Goal: Task Accomplishment & Management: Manage account settings

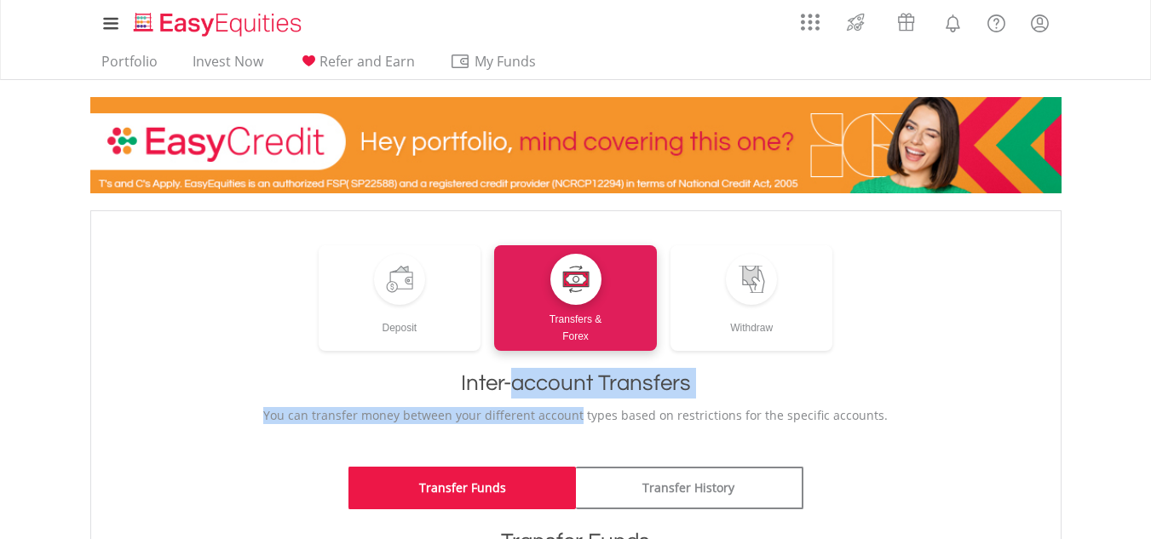
drag, startPoint x: 0, startPoint y: 0, endPoint x: 533, endPoint y: 410, distance: 672.8
click at [533, 410] on div "﻿ Deposit Transfers & Forex Withdraw Inter-account Transfers You can transfer m…" at bounding box center [576, 326] width 936 height 196
click at [878, 356] on div "﻿ Deposit Transfers & Forex Withdraw Inter-account Transfers You can transfer m…" at bounding box center [576, 326] width 936 height 196
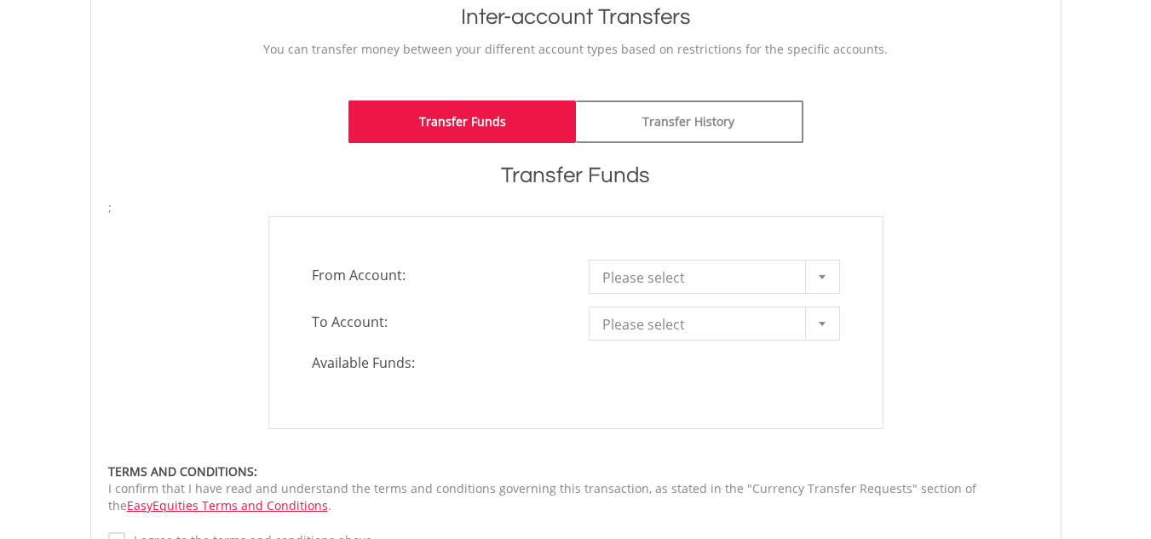
scroll to position [370, 0]
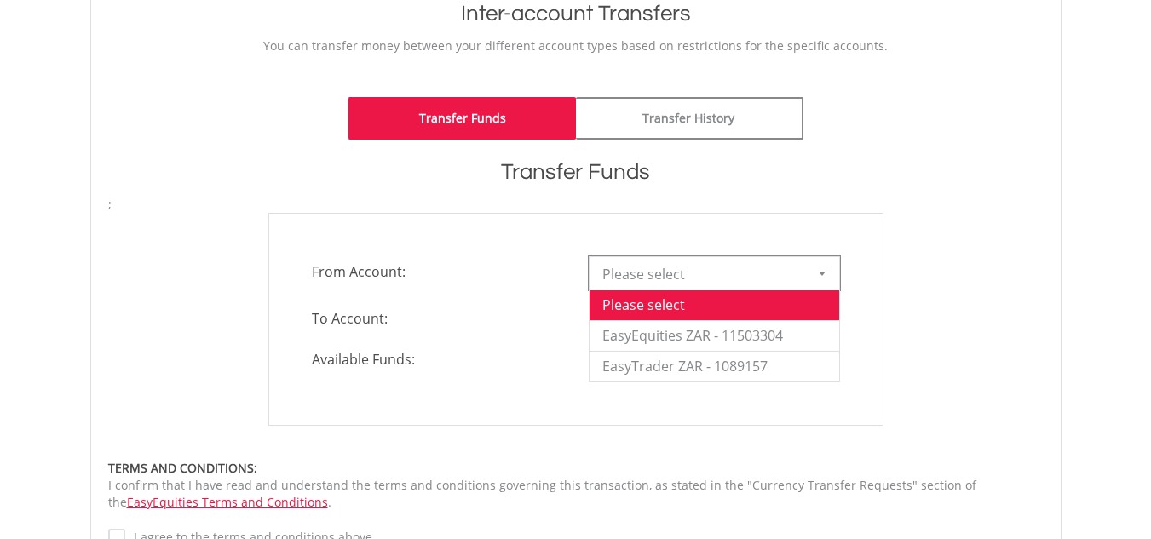
click at [822, 277] on div at bounding box center [822, 273] width 34 height 32
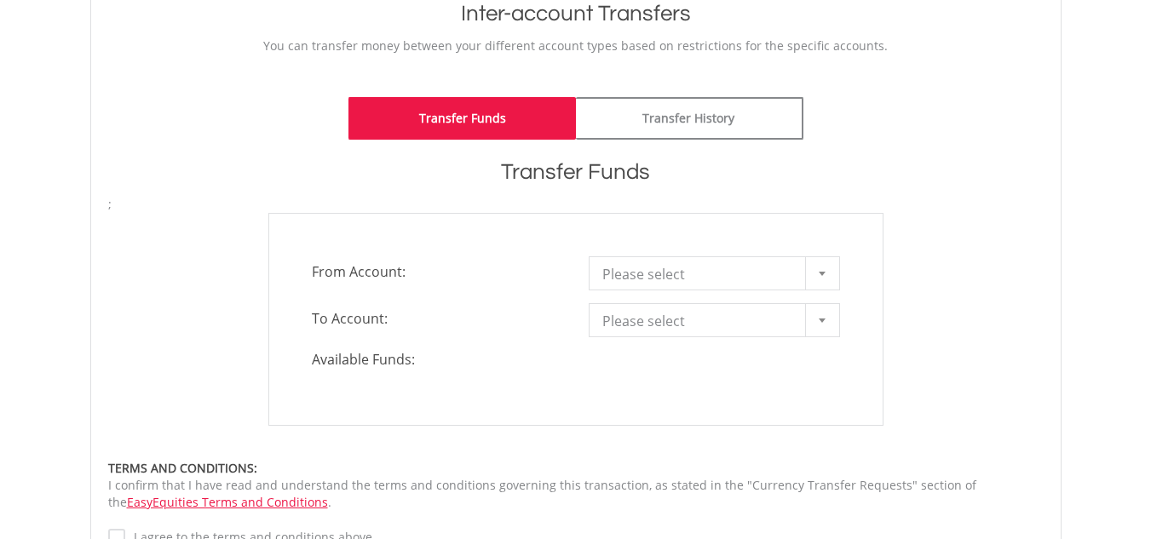
click at [985, 327] on div "**********" at bounding box center [575, 319] width 961 height 213
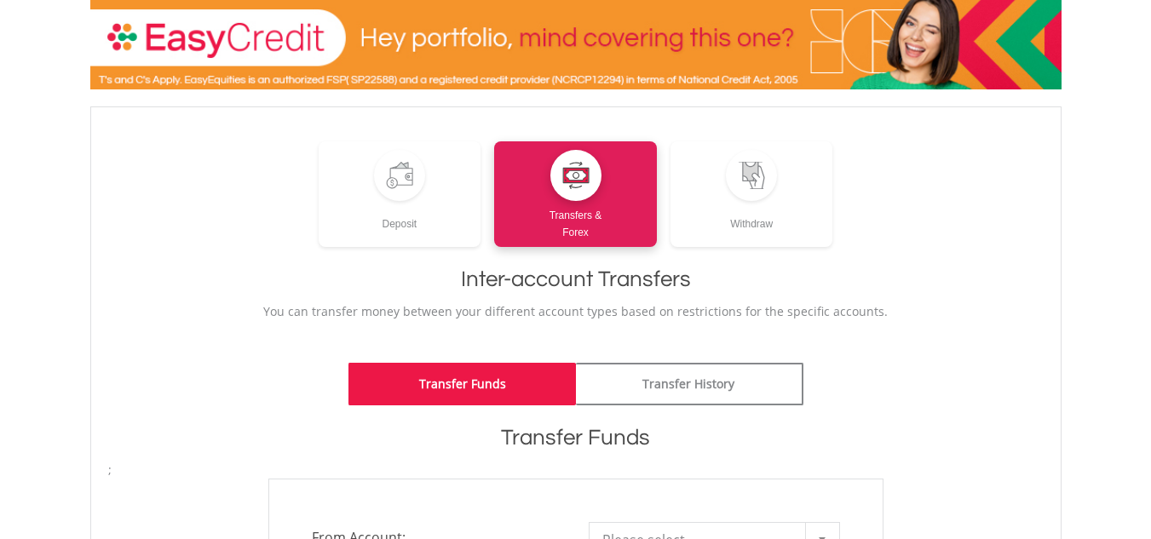
scroll to position [0, 0]
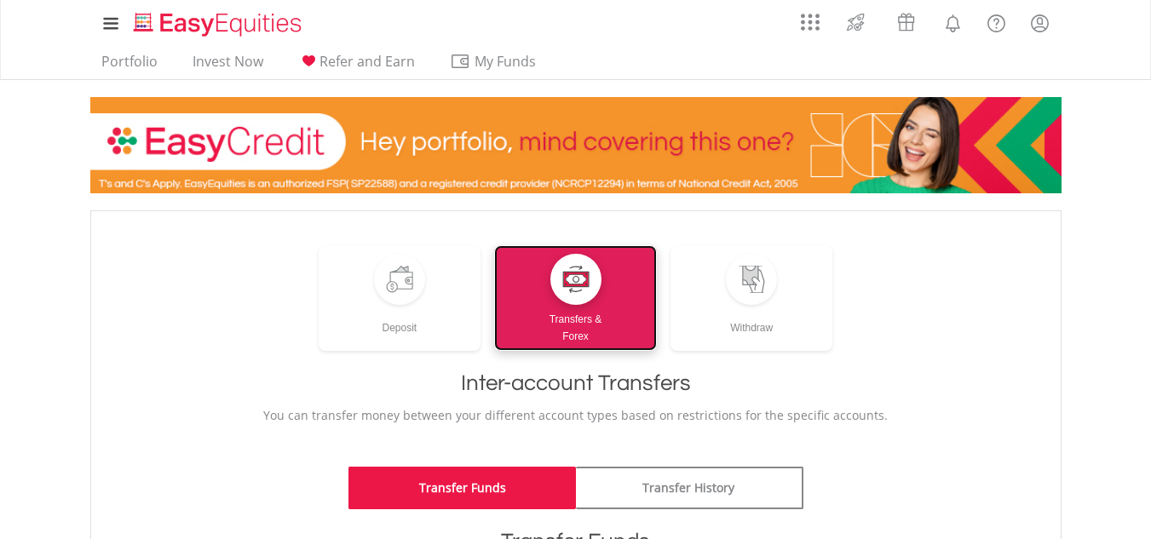
click at [553, 303] on link "Transfers & Forex" at bounding box center [575, 298] width 163 height 106
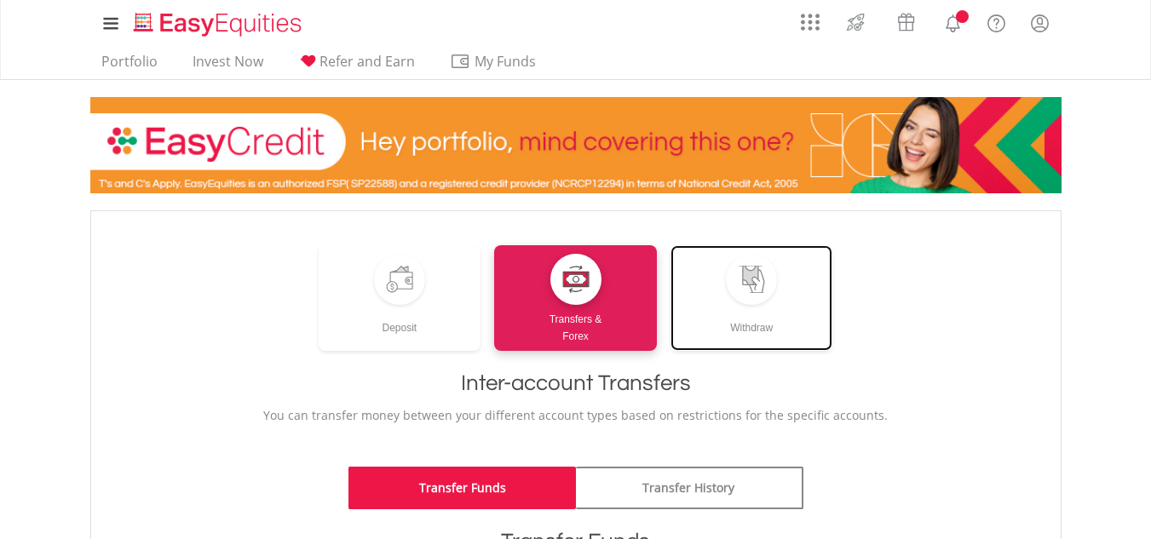
click at [764, 311] on div "Withdraw" at bounding box center [752, 321] width 163 height 32
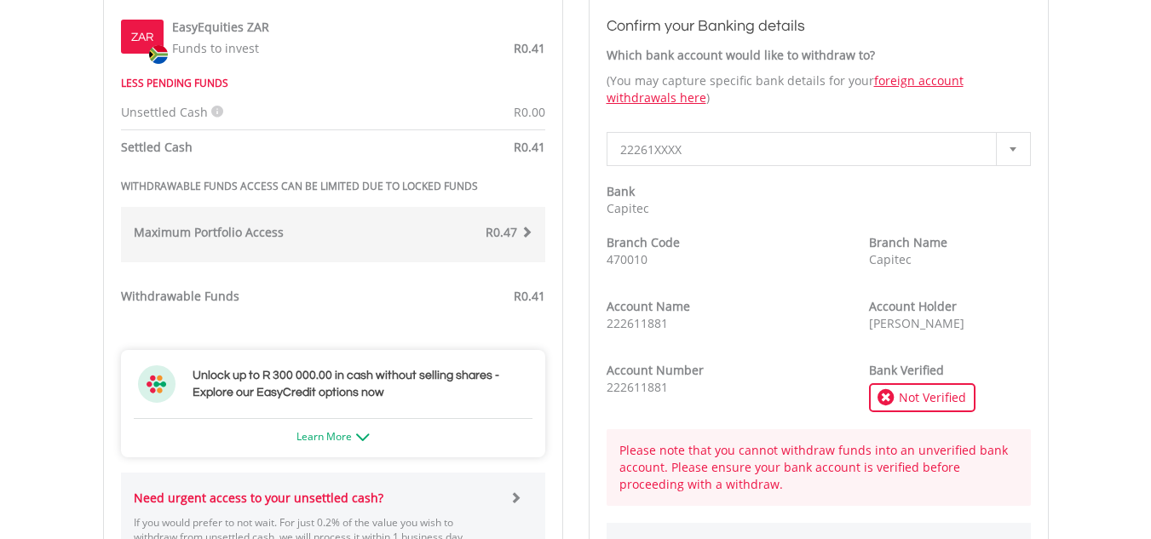
scroll to position [582, 0]
click at [922, 397] on span "Not Verified" at bounding box center [931, 396] width 72 height 17
click at [888, 391] on icon at bounding box center [886, 396] width 17 height 17
click at [1015, 148] on b at bounding box center [1013, 148] width 7 height 4
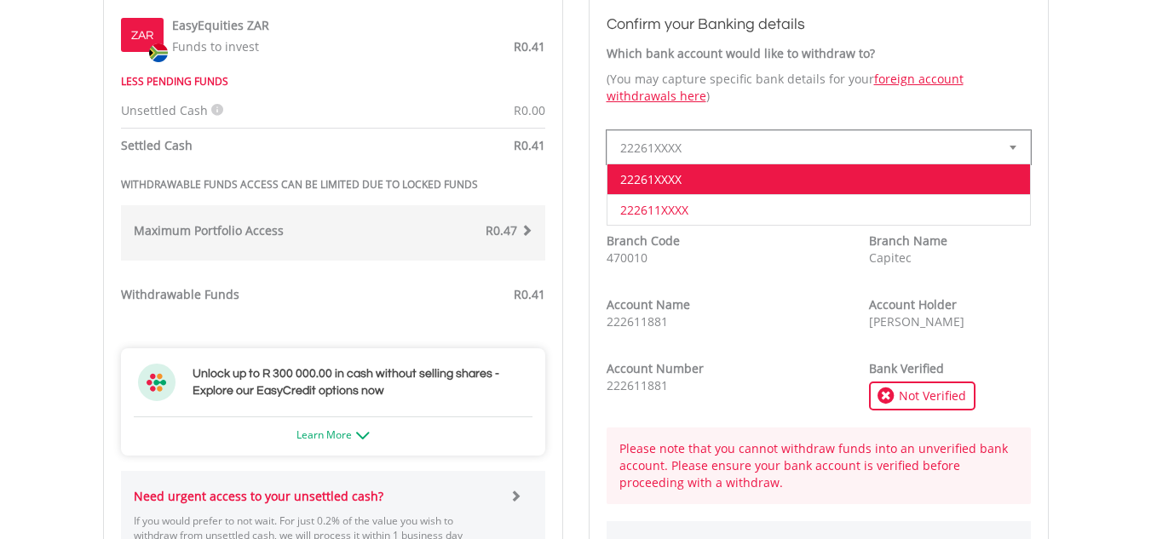
click at [970, 220] on li "222611XXXX" at bounding box center [819, 209] width 423 height 31
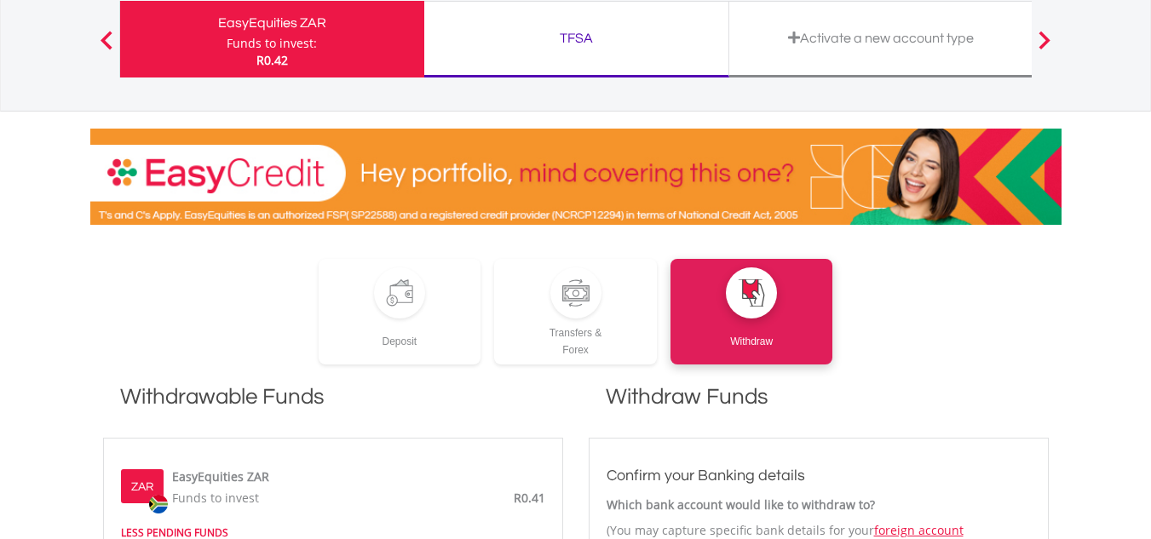
scroll to position [0, 0]
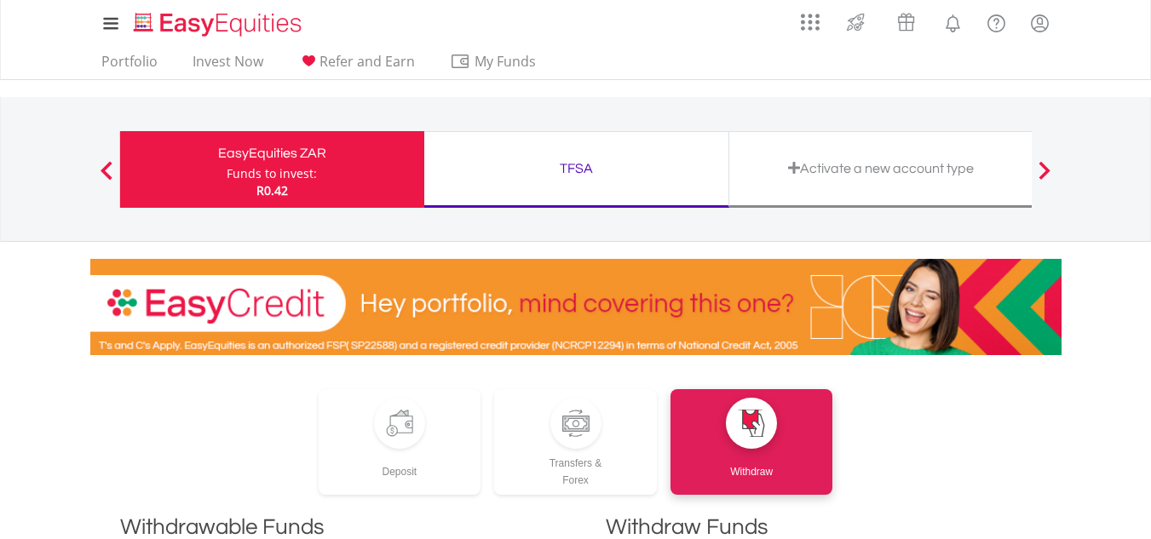
click at [654, 147] on div "TFSA Funds to invest: R0.42" at bounding box center [576, 169] width 305 height 77
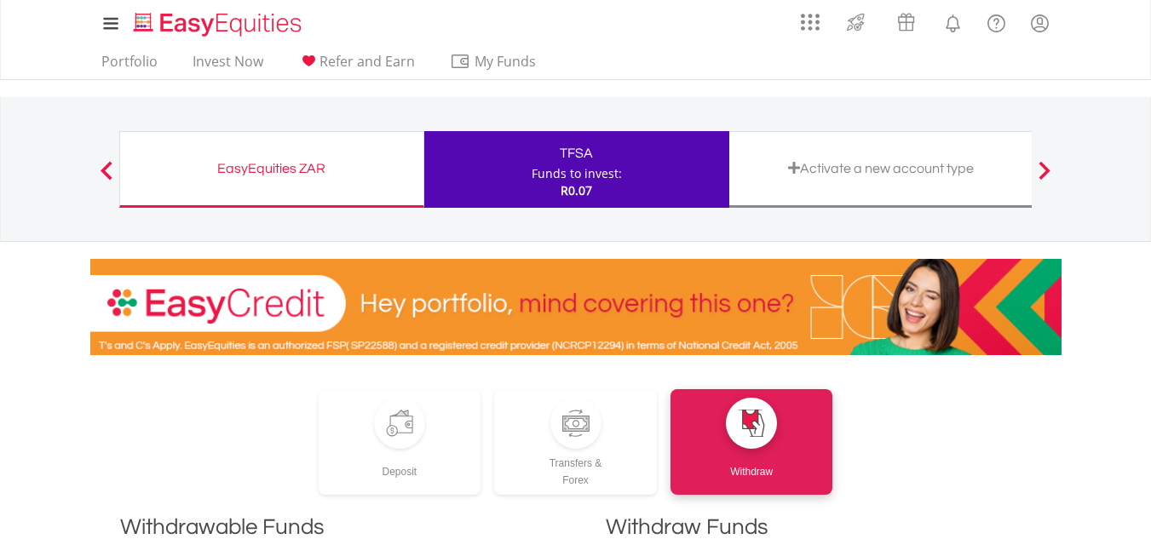
click at [799, 177] on div "Activate a new account type" at bounding box center [882, 169] width 284 height 24
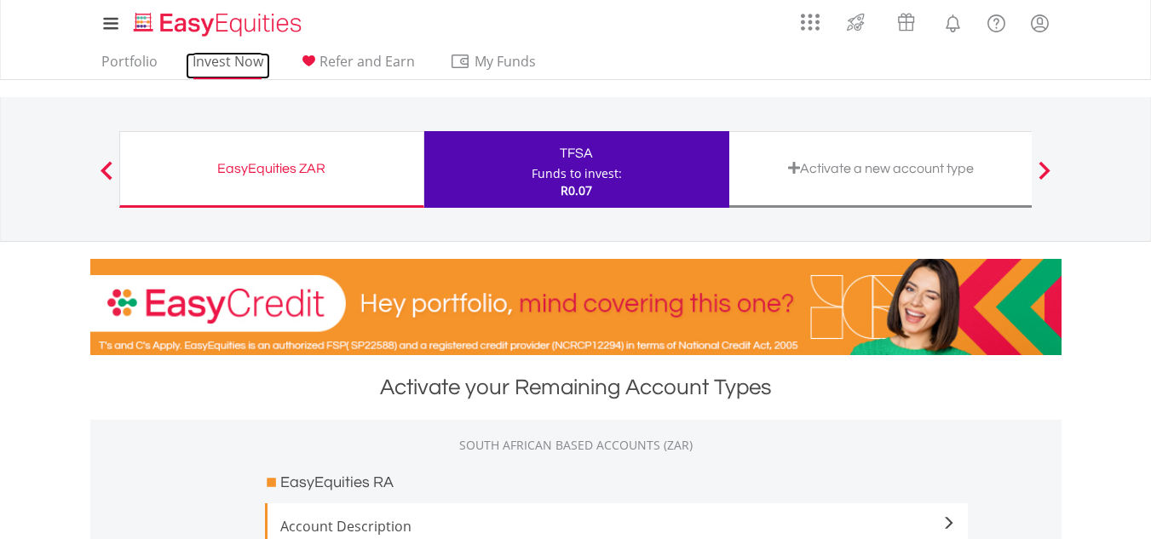
click at [199, 63] on link "Invest Now" at bounding box center [228, 66] width 84 height 26
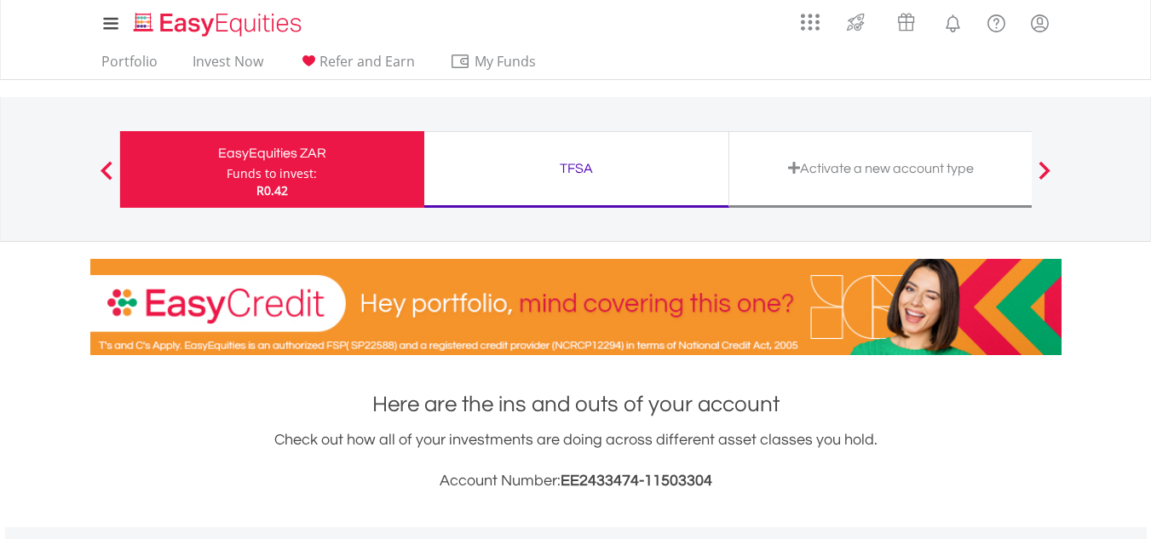
scroll to position [164, 324]
click at [109, 173] on span at bounding box center [107, 170] width 12 height 19
